Goal: Task Accomplishment & Management: Manage account settings

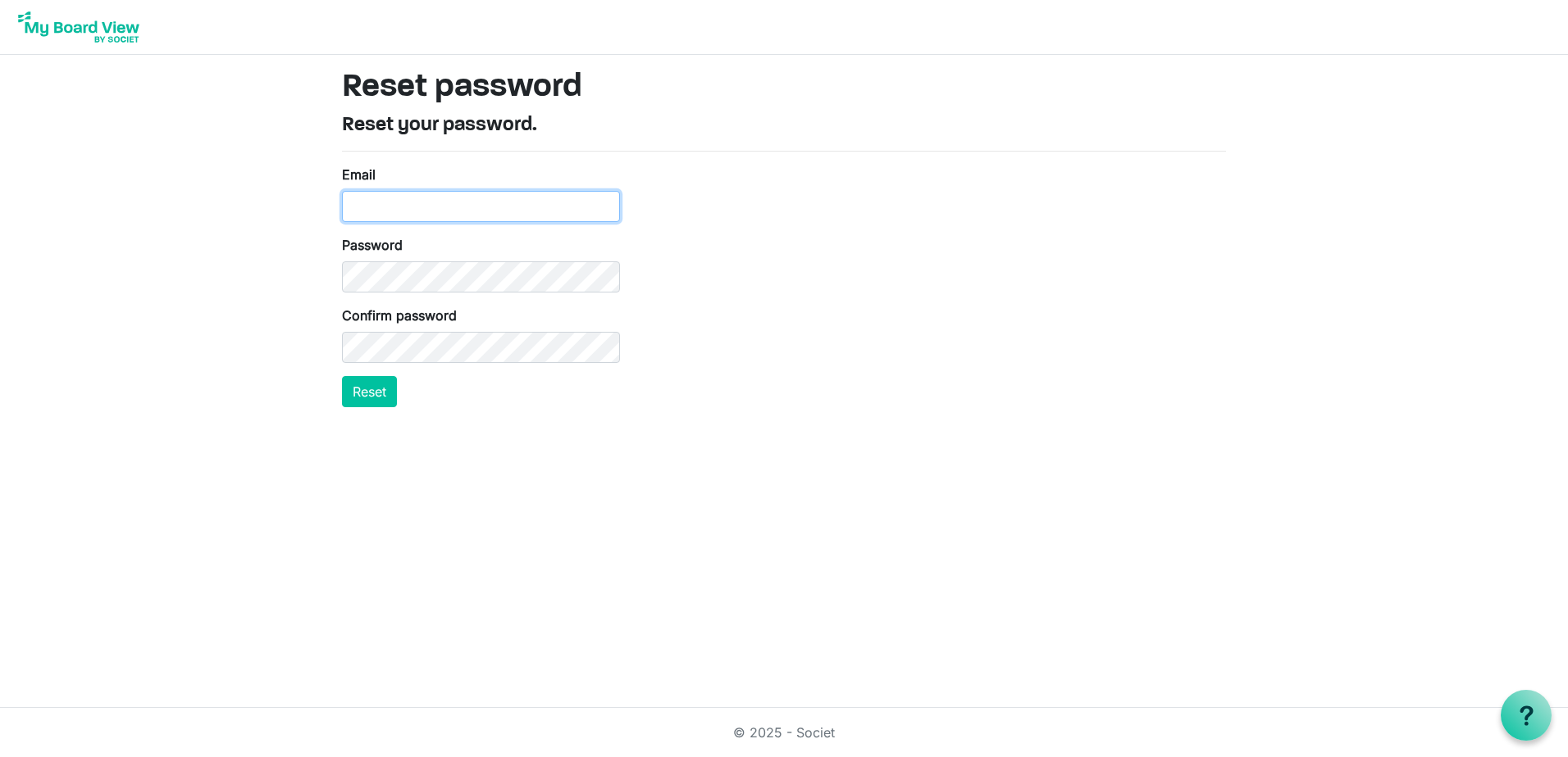
click at [395, 209] on input "Email" at bounding box center [480, 206] width 278 height 31
type input "agatha.briglio@aglc.ca"
click at [370, 383] on button "Reset" at bounding box center [369, 391] width 55 height 31
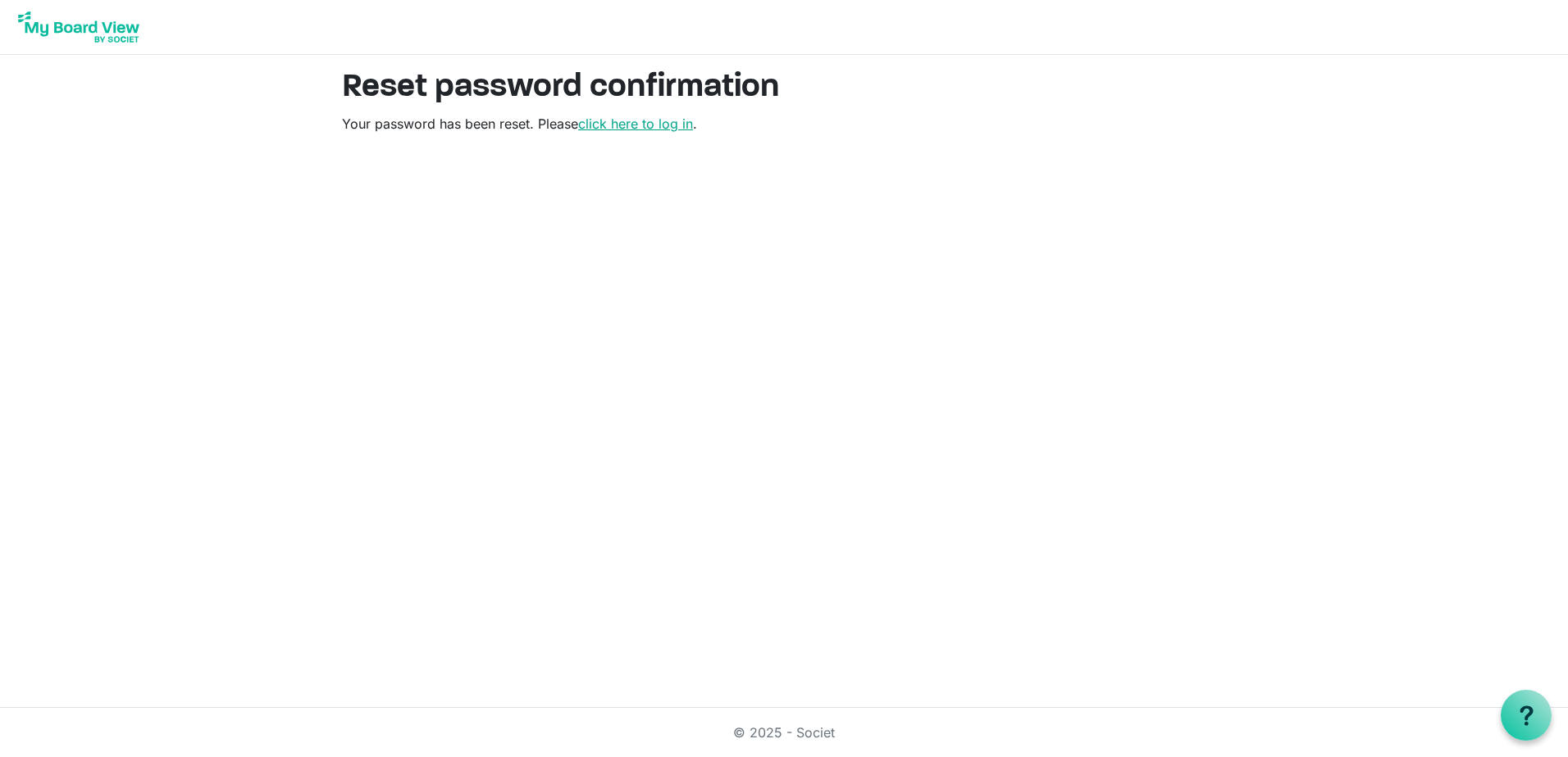
click at [631, 128] on link "click here to log in" at bounding box center [635, 123] width 114 height 16
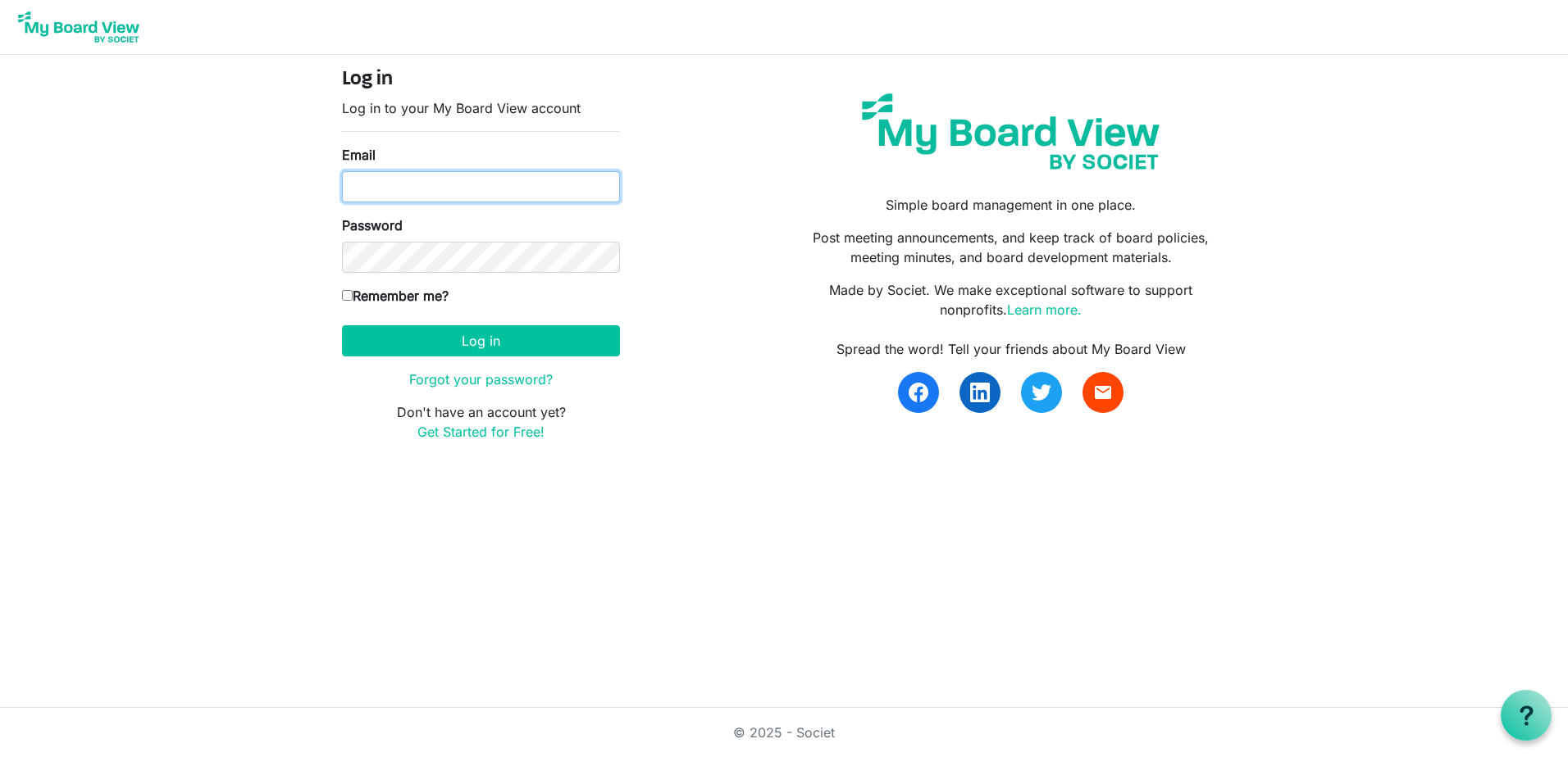
type input "[PERSON_NAME][EMAIL_ADDRESS][PERSON_NAME][DOMAIN_NAME]"
click at [352, 295] on input "Remember me?" at bounding box center [346, 295] width 10 height 10
checkbox input "true"
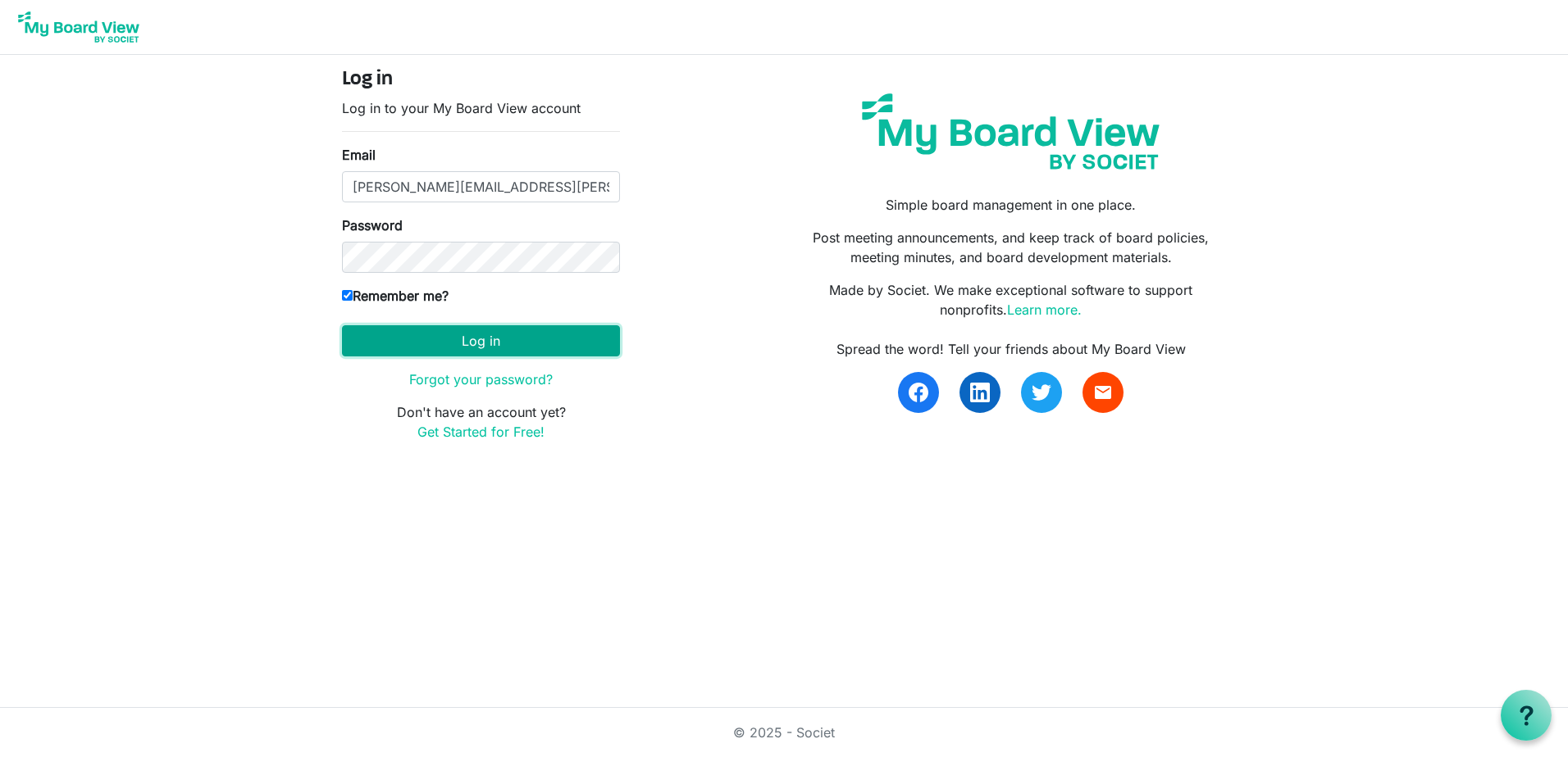
click at [479, 344] on button "Log in" at bounding box center [480, 341] width 278 height 31
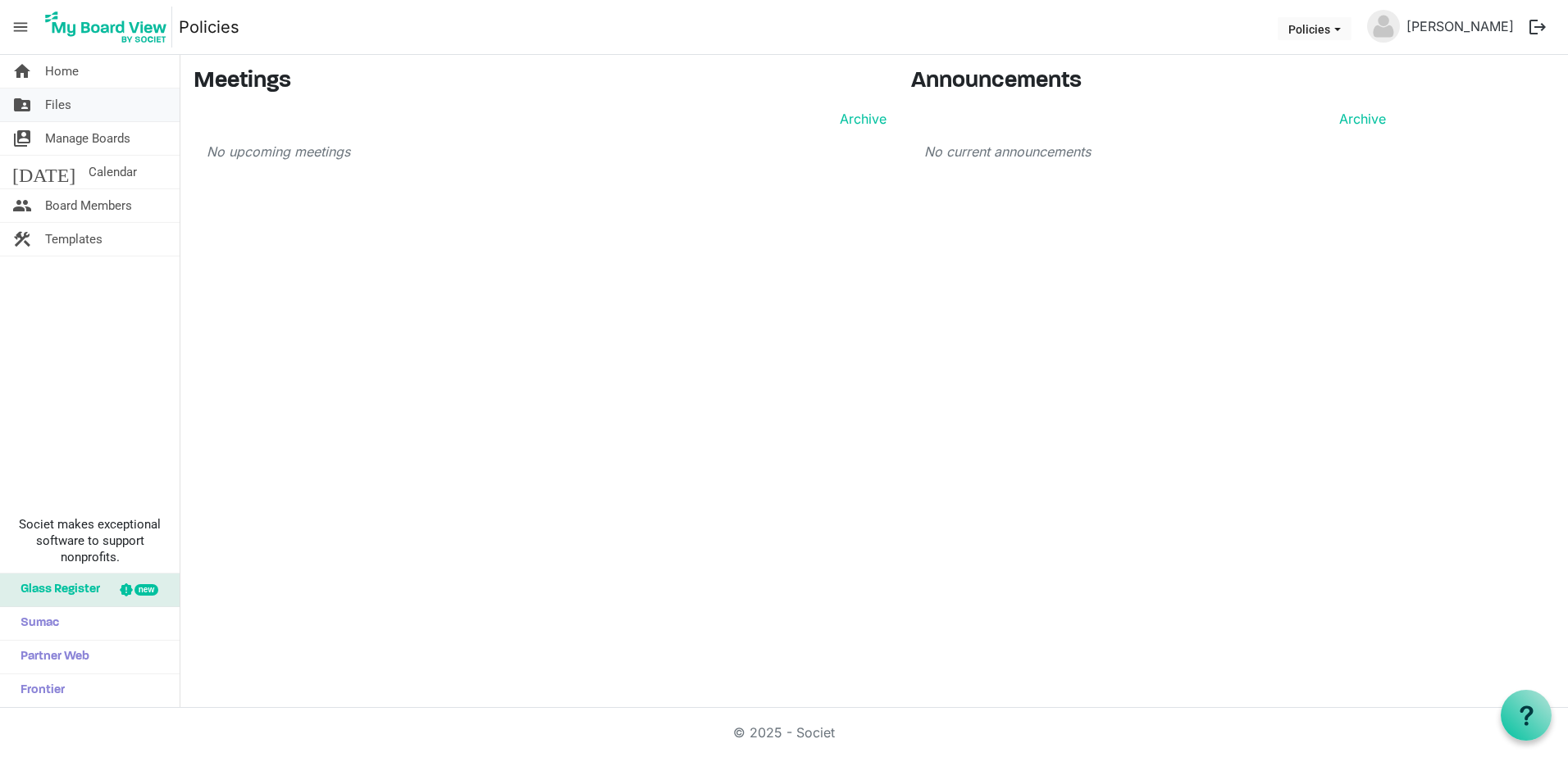
click at [49, 107] on span "Files" at bounding box center [58, 104] width 26 height 33
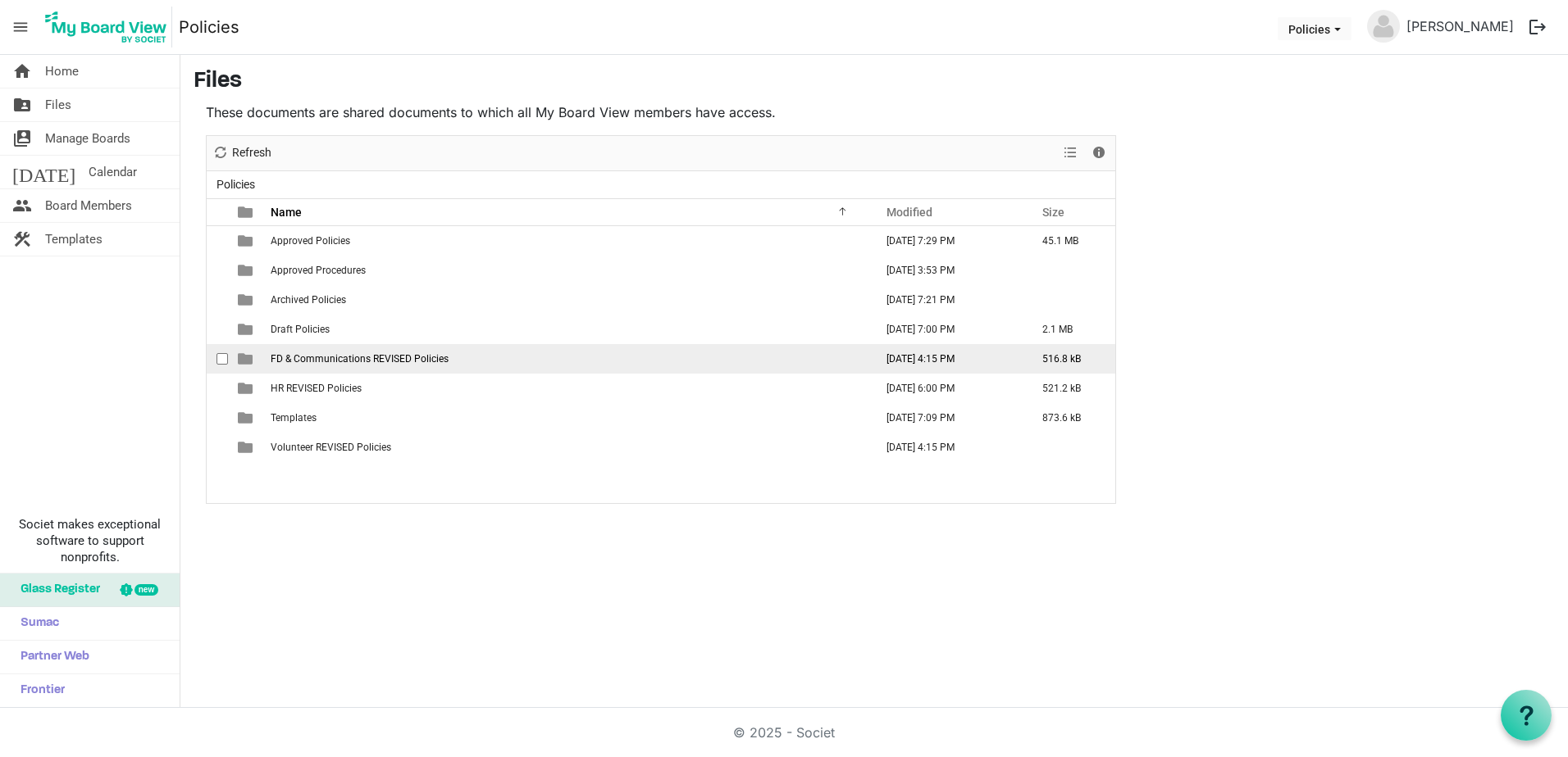
click at [335, 354] on span "FD & Communications REVISED Policies" at bounding box center [359, 359] width 178 height 11
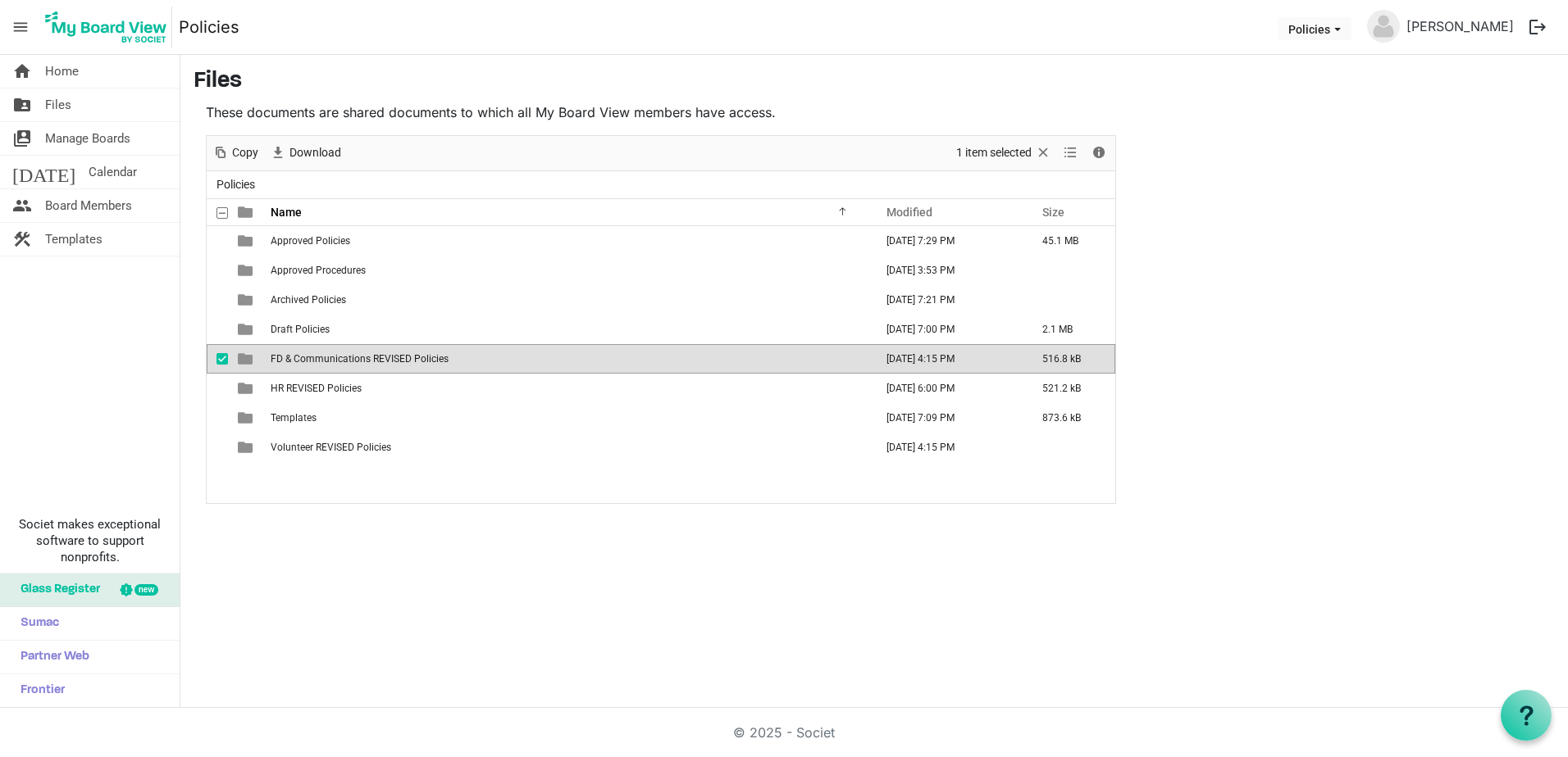
click at [335, 354] on span "FD & Communications REVISED Policies" at bounding box center [359, 359] width 178 height 11
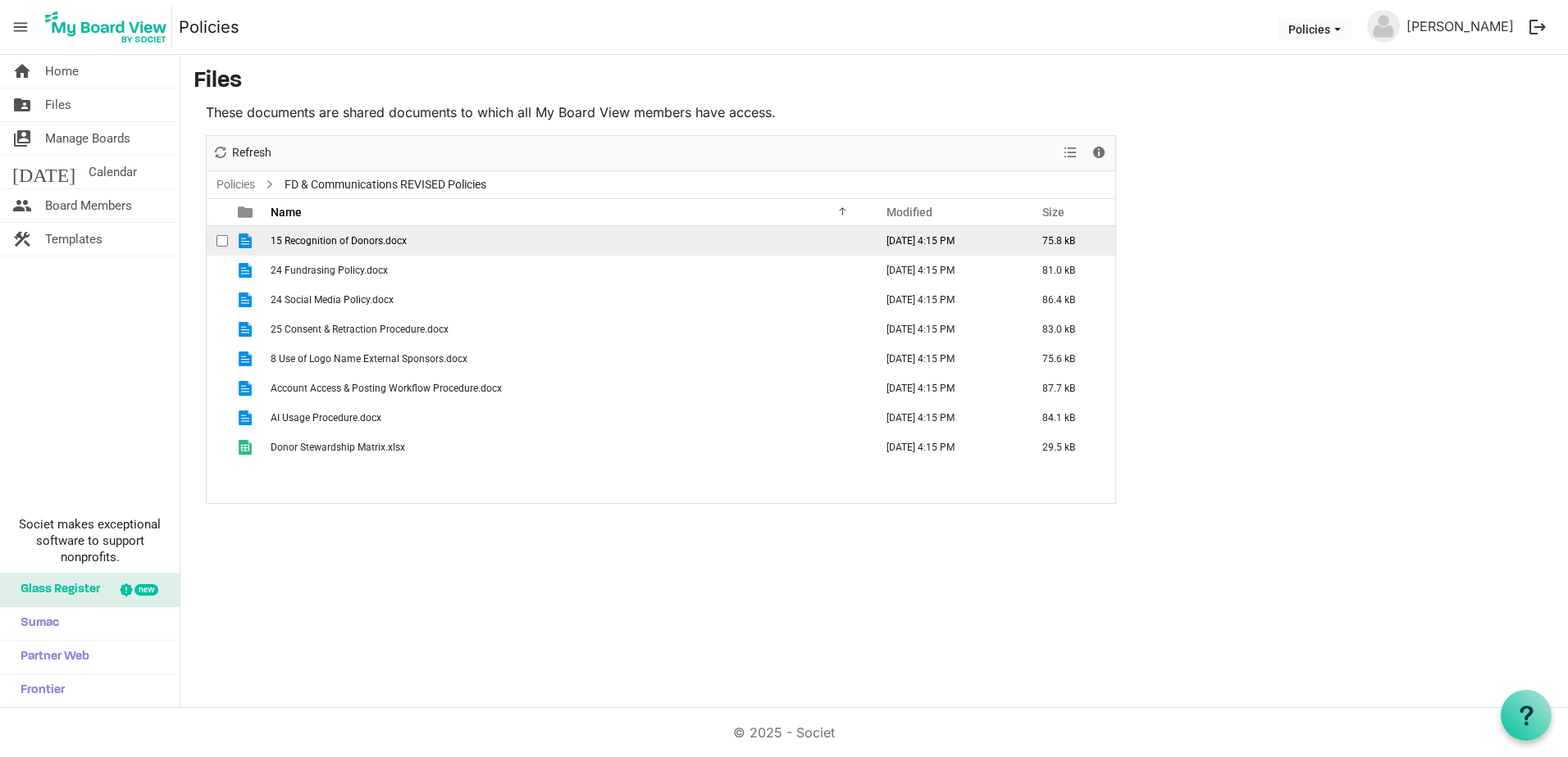
click at [332, 244] on span "15 Recognition of Donors.docx" at bounding box center [338, 241] width 136 height 11
